Goal: Task Accomplishment & Management: Complete application form

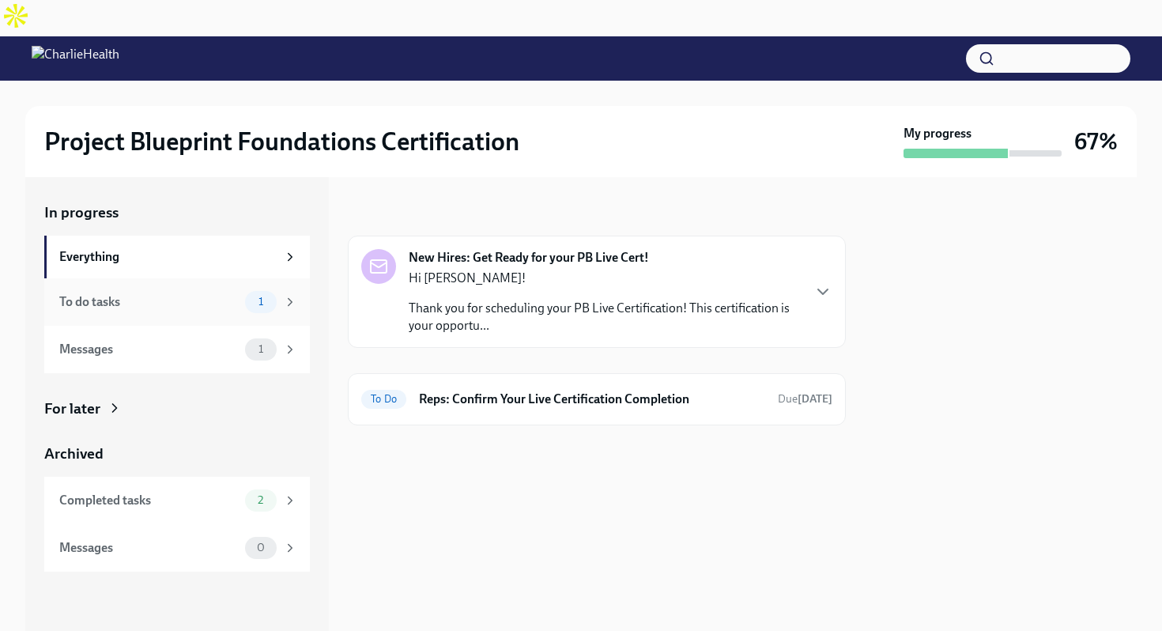
click at [195, 293] on div "To do tasks" at bounding box center [148, 301] width 179 height 17
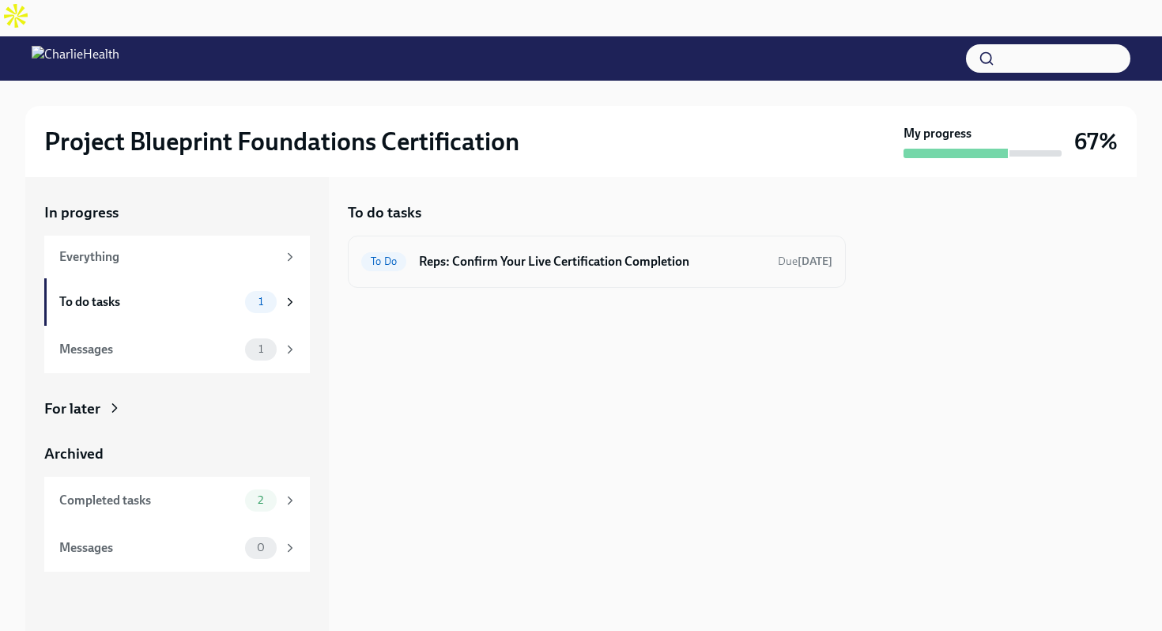
click at [460, 253] on h6 "Reps: Confirm Your Live Certification Completion" at bounding box center [592, 261] width 346 height 17
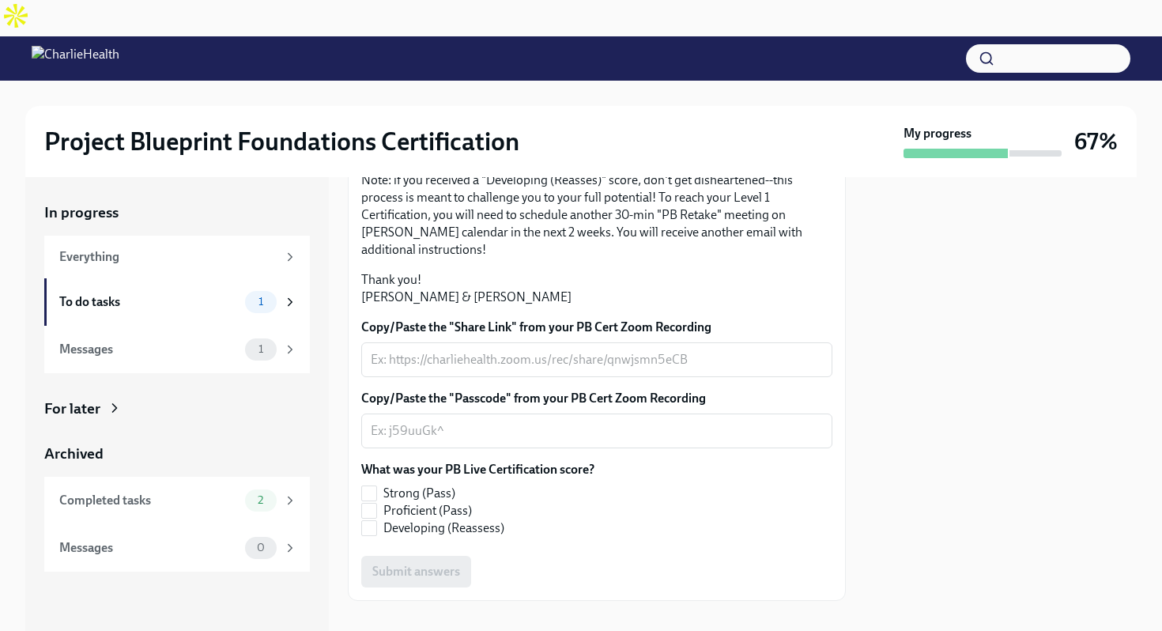
scroll to position [387, 0]
click at [452, 421] on textarea "Copy/Paste the "Passcode" from your PB Cert Zoom Recording" at bounding box center [597, 430] width 452 height 19
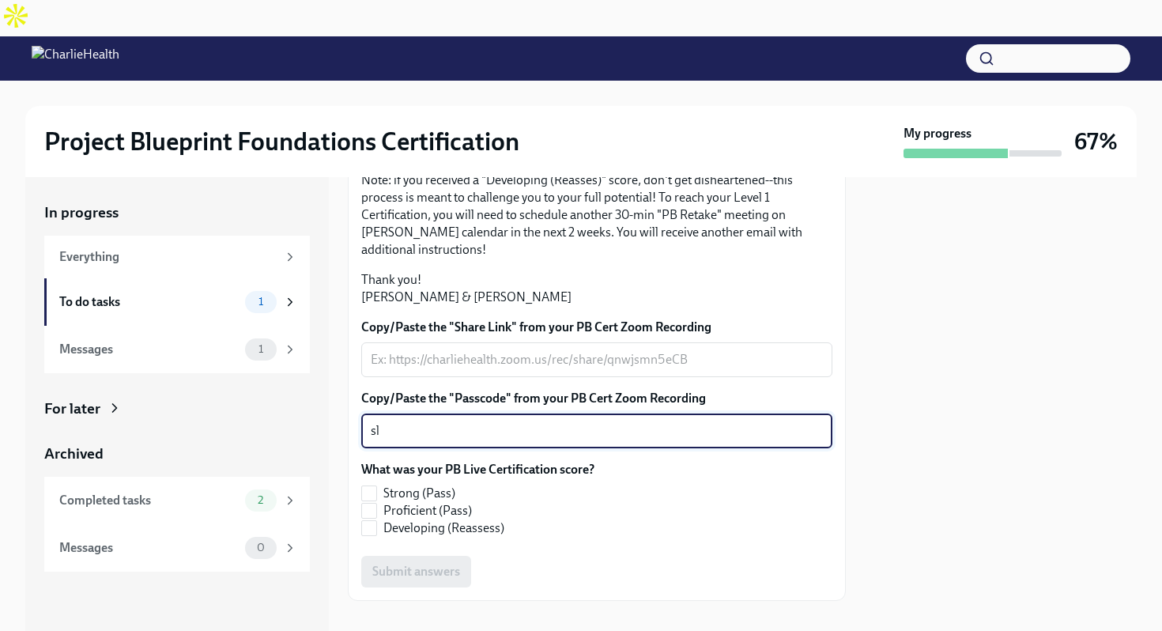
type textarea "s"
